Goal: Check status: Check status

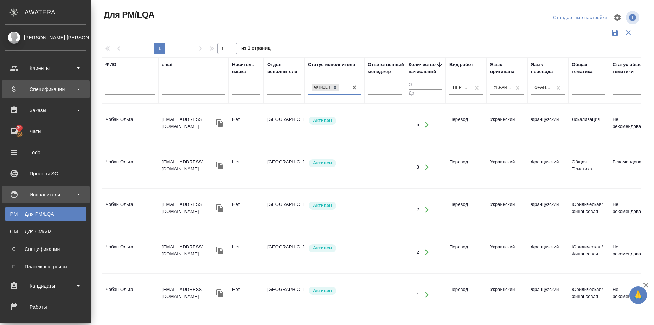
drag, startPoint x: 0, startPoint y: 0, endPoint x: 56, endPoint y: 89, distance: 104.9
click at [56, 89] on div "Спецификации" at bounding box center [45, 89] width 81 height 11
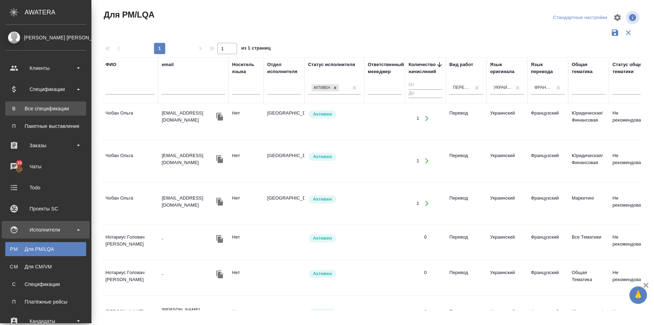
click at [60, 105] on link "В Все спецификации" at bounding box center [45, 109] width 81 height 14
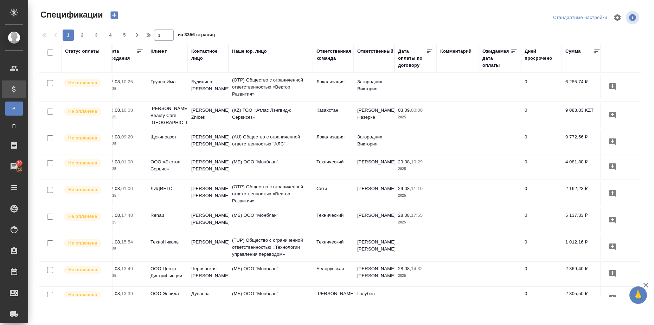
scroll to position [0, 94]
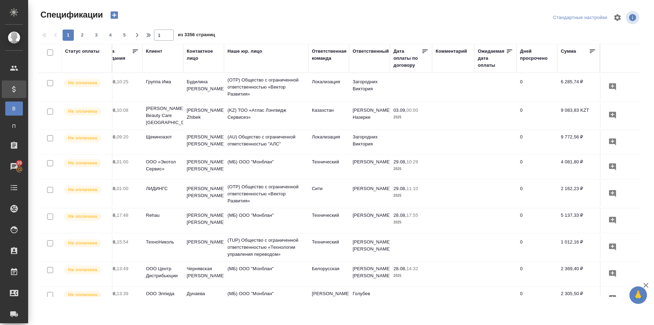
click at [397, 66] on div "Дата оплаты по договору" at bounding box center [408, 58] width 28 height 21
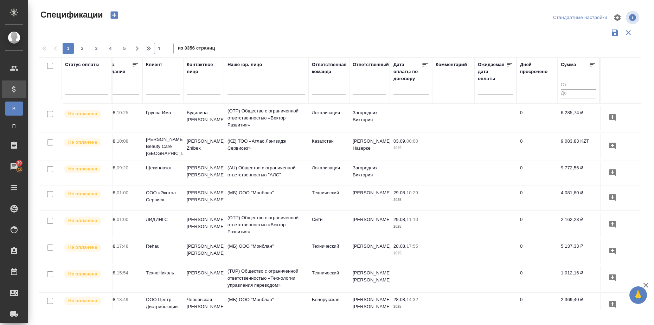
drag, startPoint x: 405, startPoint y: 89, endPoint x: 405, endPoint y: 101, distance: 11.6
click at [405, 101] on th "Дата оплаты по договору" at bounding box center [411, 80] width 42 height 46
click at [405, 91] on input "text" at bounding box center [413, 89] width 31 height 10
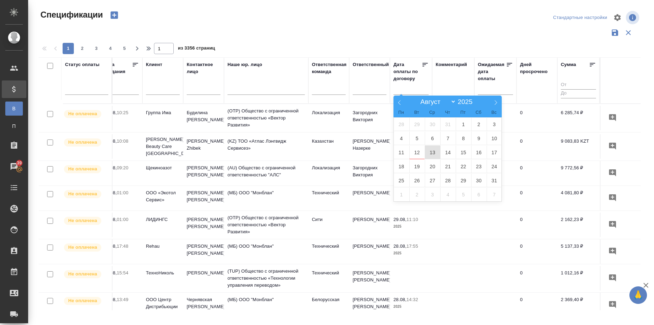
click at [435, 154] on span "13" at bounding box center [432, 153] width 15 height 14
type div "[DATE]T21:00:00.000Z"
click at [494, 149] on span "17" at bounding box center [494, 153] width 15 height 14
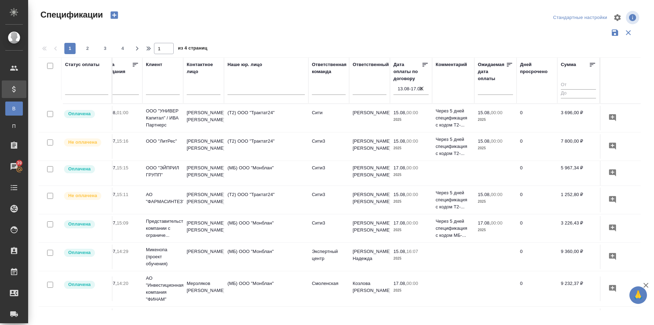
click at [590, 65] on icon at bounding box center [592, 65] width 5 height 4
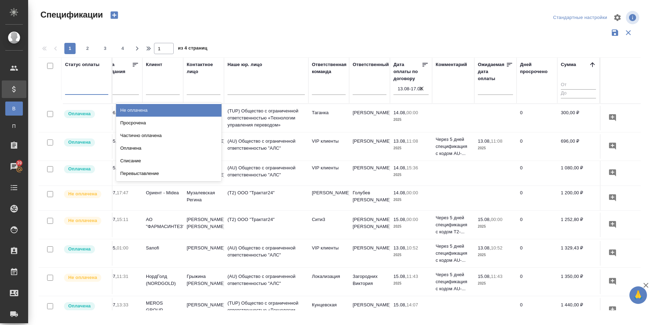
click at [81, 89] on div at bounding box center [86, 88] width 43 height 10
click at [135, 111] on div "Не оплачена" at bounding box center [169, 110] width 106 height 13
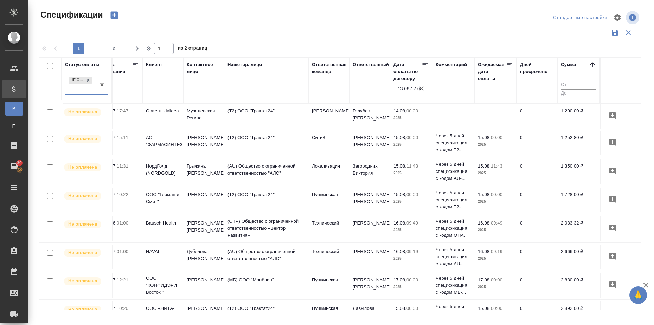
click at [591, 65] on icon at bounding box center [592, 64] width 7 height 7
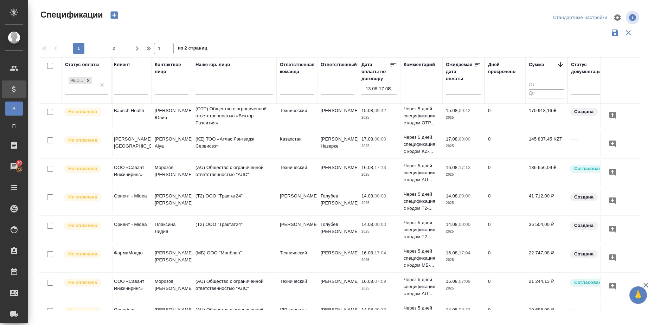
scroll to position [0, 126]
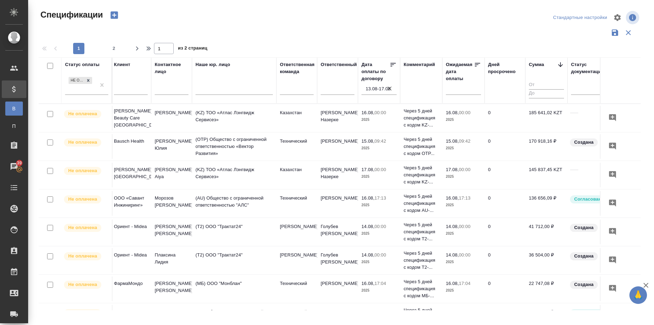
click at [388, 88] on icon "button" at bounding box center [389, 88] width 7 height 7
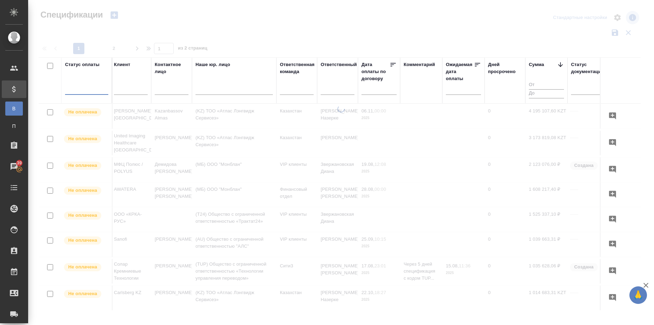
click at [88, 87] on div at bounding box center [86, 88] width 43 height 10
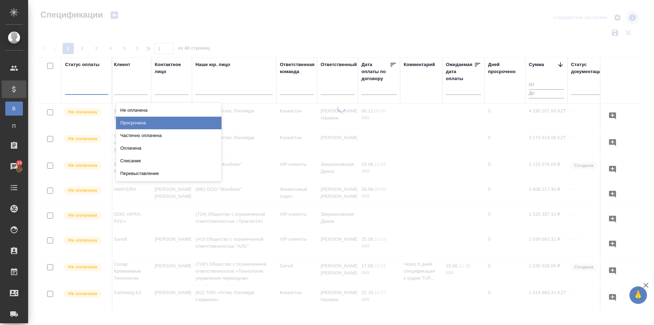
click at [128, 122] on div "Просрочена" at bounding box center [169, 123] width 106 height 13
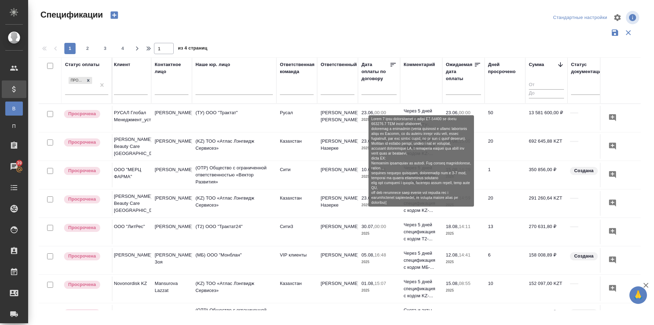
click at [417, 234] on p "Через 5 дней спецификация с кодом Т2-..." at bounding box center [421, 232] width 35 height 21
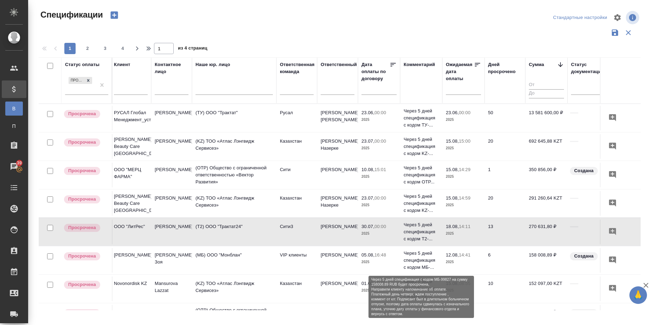
click at [426, 255] on p "Через 5 дней спецификация с кодом МБ-..." at bounding box center [421, 260] width 35 height 21
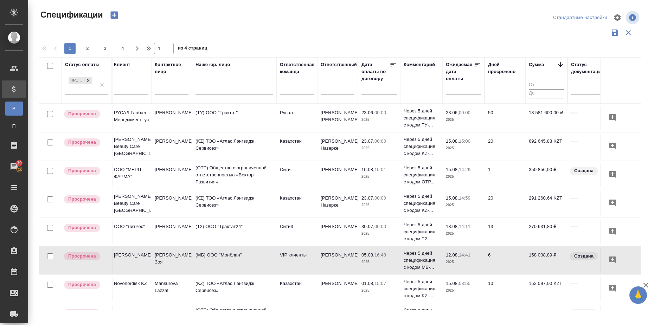
scroll to position [220, 126]
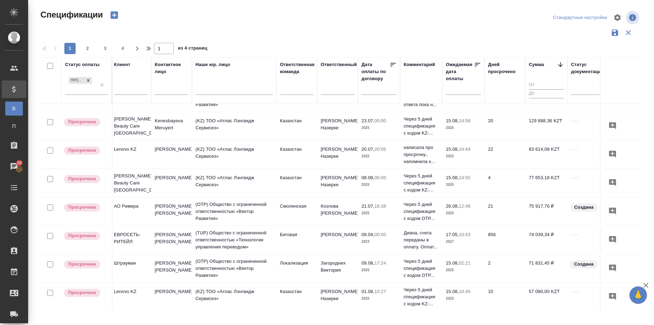
click at [475, 63] on icon at bounding box center [477, 64] width 7 height 7
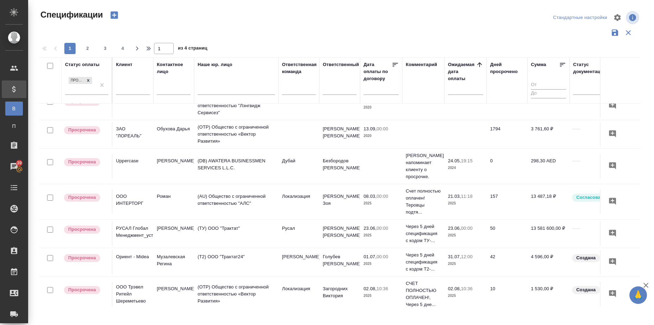
scroll to position [0, 124]
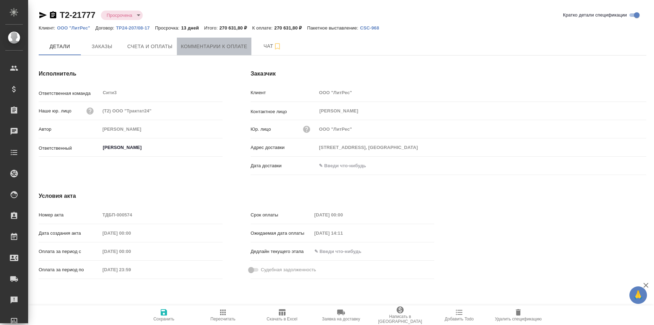
click at [216, 47] on span "Комментарии к оплате" at bounding box center [214, 46] width 66 height 9
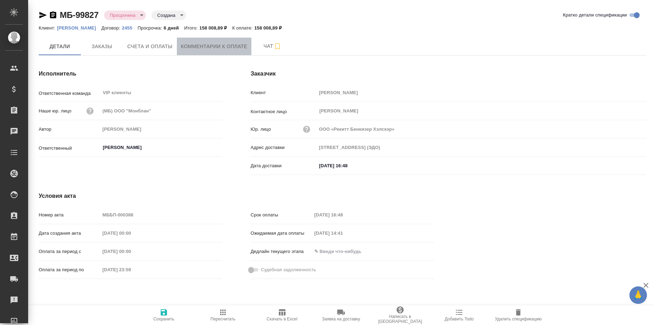
click at [245, 46] on span "Комментарии к оплате" at bounding box center [214, 46] width 66 height 9
